Goal: Information Seeking & Learning: Understand process/instructions

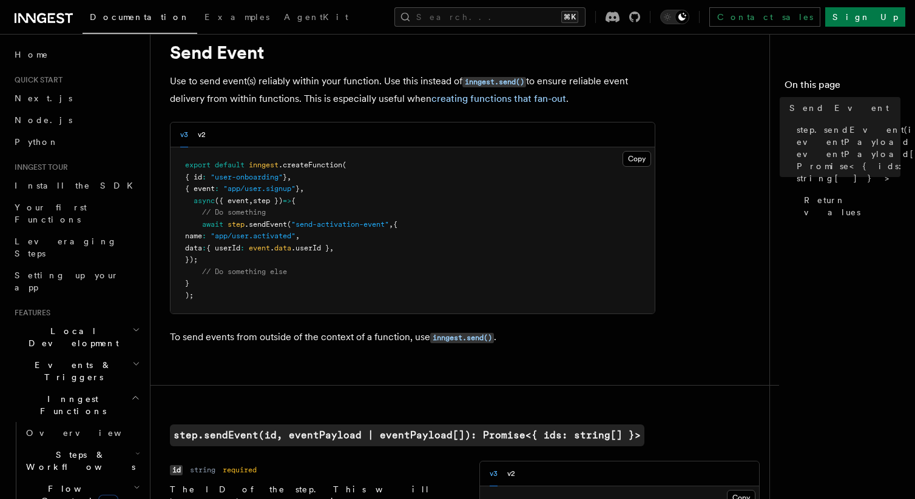
scroll to position [21, 0]
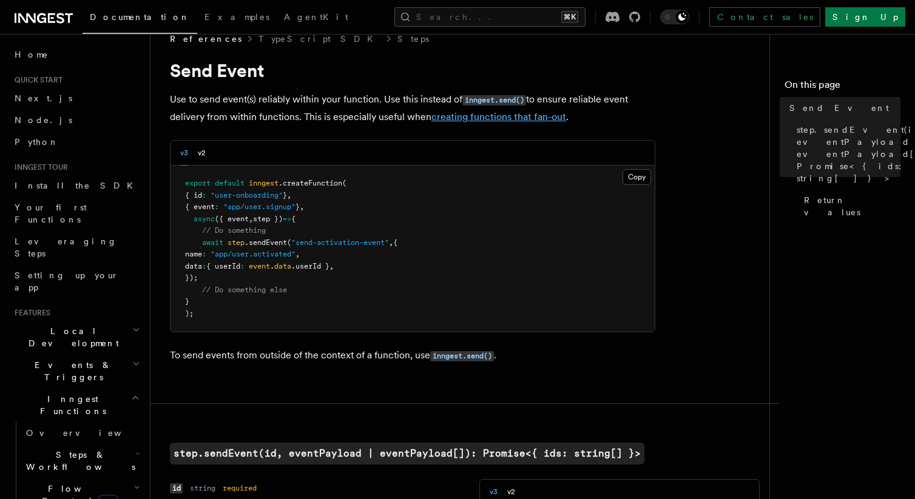
click at [507, 121] on link "creating functions that fan-out" at bounding box center [499, 117] width 135 height 12
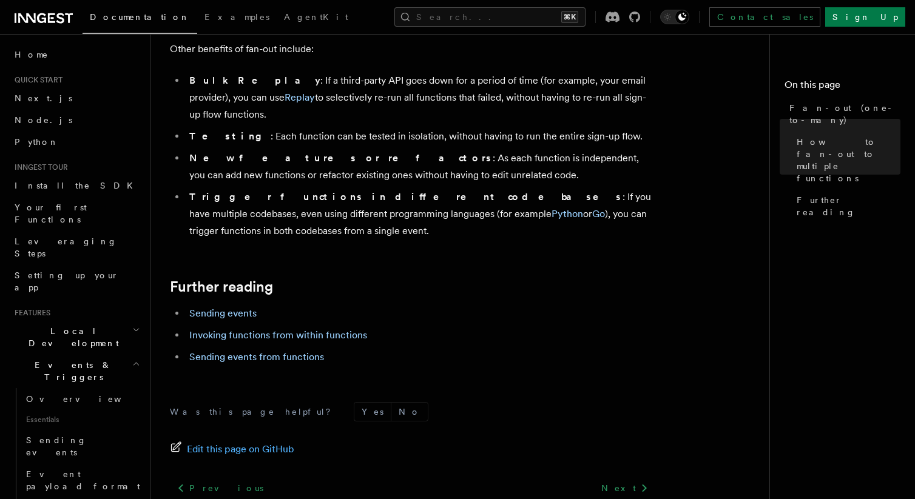
scroll to position [1606, 0]
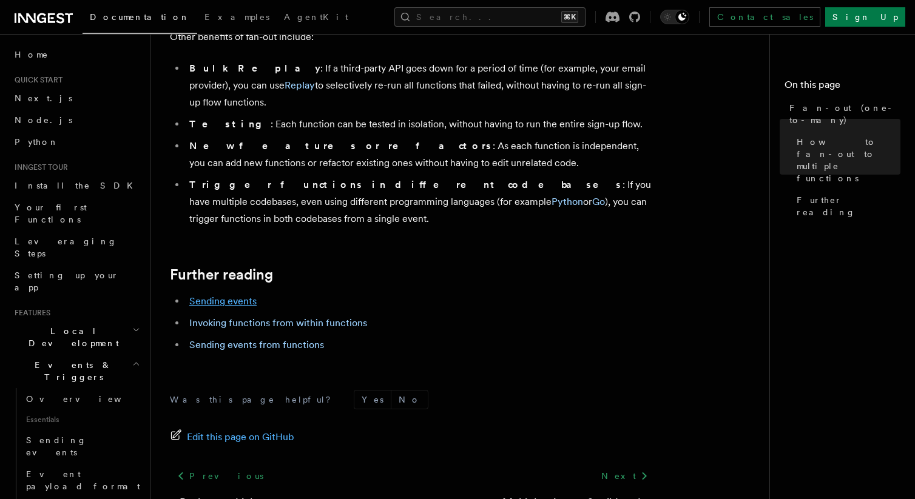
click at [248, 296] on link "Sending events" at bounding box center [222, 302] width 67 height 12
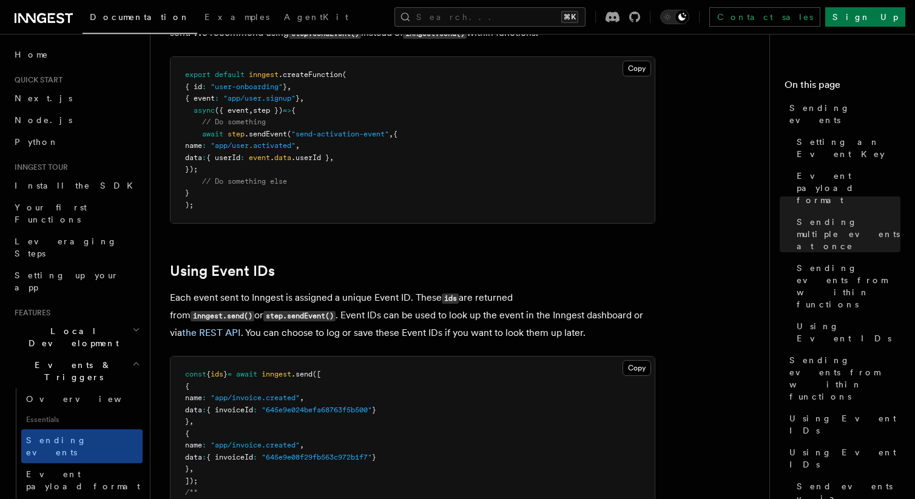
scroll to position [1974, 0]
drag, startPoint x: 288, startPoint y: 121, endPoint x: 203, endPoint y: 118, distance: 85.6
click at [203, 130] on span "await step .sendEvent ( "send-activation-event" , {" at bounding box center [291, 134] width 212 height 8
copy span "await step .sendEvent"
click at [316, 112] on pre "export default inngest .createFunction ( { id : "user-onboarding" } , { event :…" at bounding box center [413, 141] width 484 height 166
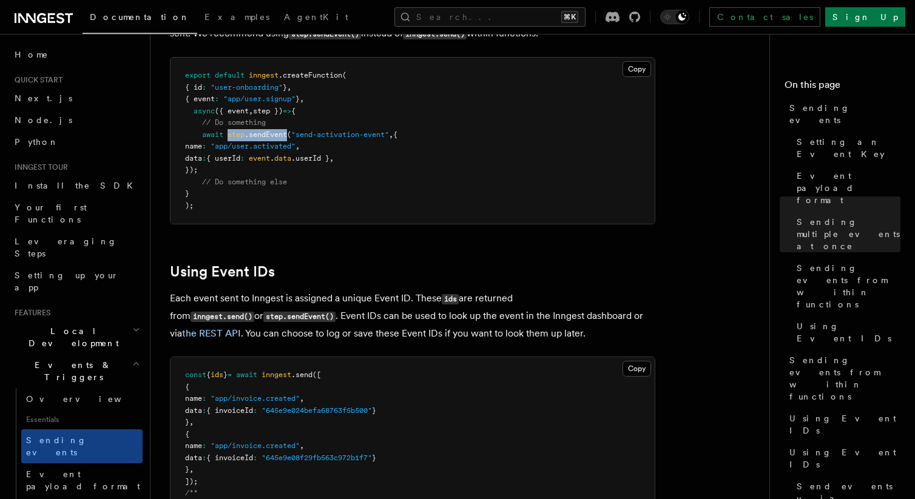
drag, startPoint x: 289, startPoint y: 123, endPoint x: 230, endPoint y: 122, distance: 59.5
click at [230, 130] on span "await step .sendEvent ( "send-activation-event" , {" at bounding box center [291, 134] width 212 height 8
copy span "step .sendEvent"
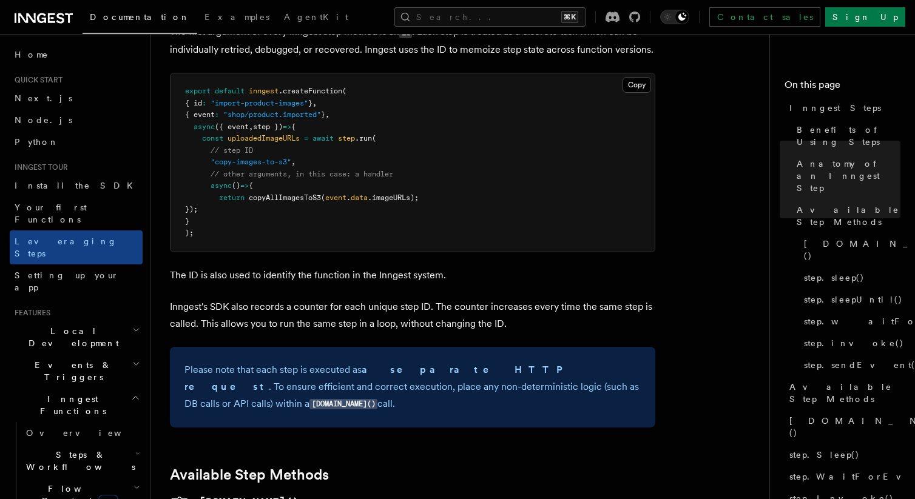
scroll to position [613, 0]
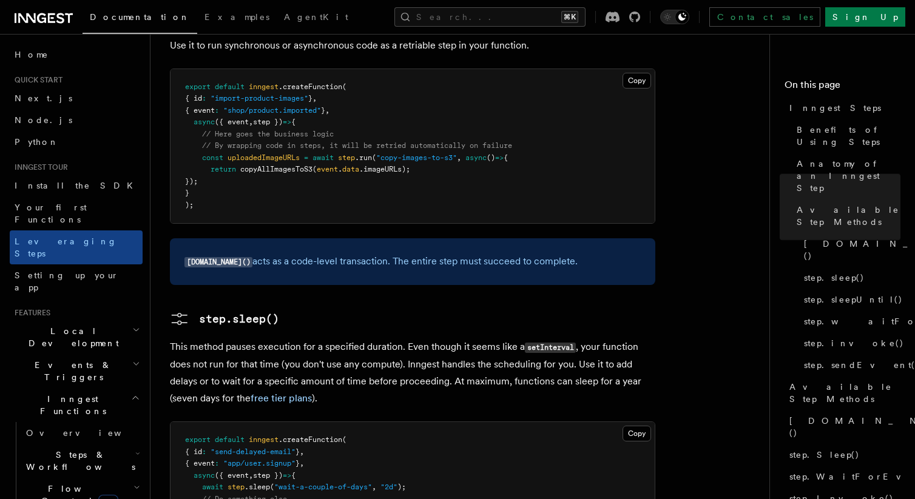
scroll to position [1207, 0]
